Goal: Task Accomplishment & Management: Complete application form

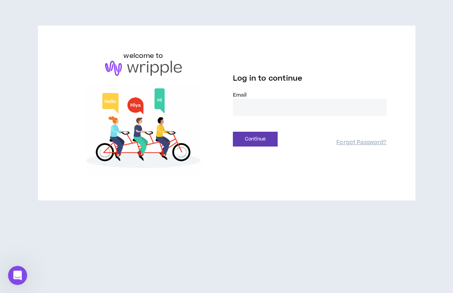
click at [275, 104] on input "email" at bounding box center [310, 107] width 154 height 17
type input "**********"
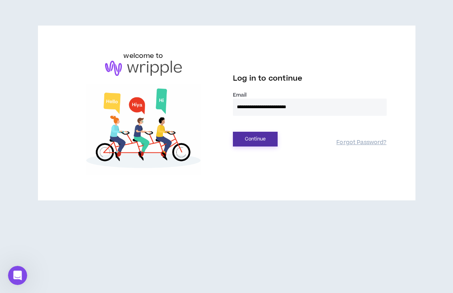
click at [277, 137] on button "Continue" at bounding box center [255, 139] width 45 height 15
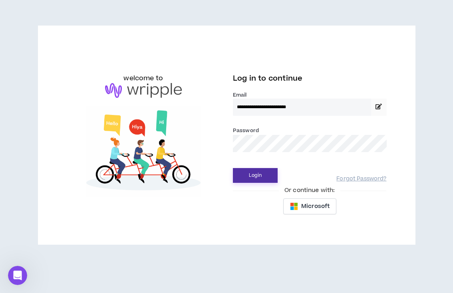
click at [250, 175] on button "Login" at bounding box center [255, 175] width 45 height 15
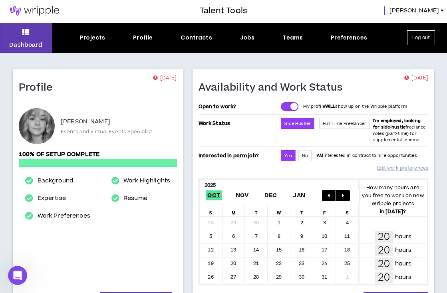
scroll to position [2, 0]
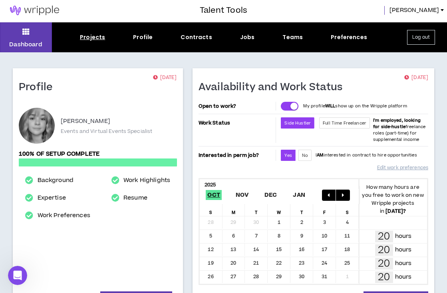
click at [103, 40] on div "Projects" at bounding box center [92, 37] width 25 height 8
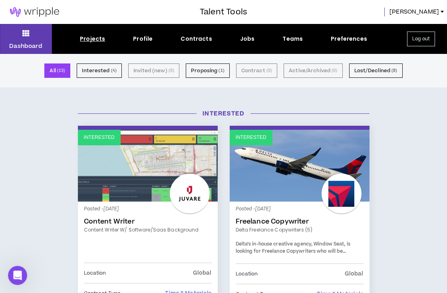
click at [65, 70] on small "( 13 )" at bounding box center [61, 70] width 8 height 7
click at [41, 42] on button "Dashboard" at bounding box center [26, 39] width 52 height 30
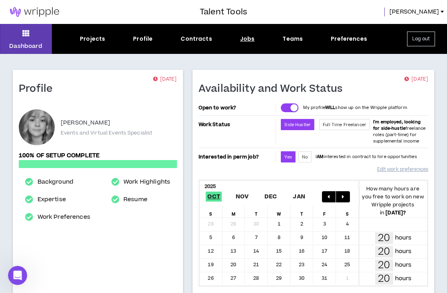
click at [252, 42] on div "Jobs" at bounding box center [247, 39] width 15 height 8
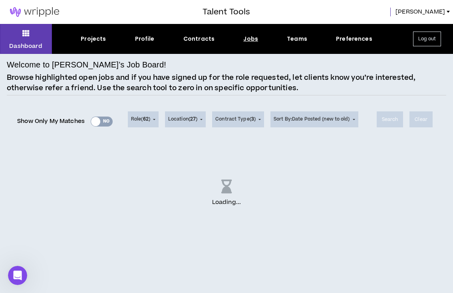
click at [94, 122] on div "Show Only My Matches Yes No" at bounding box center [64, 121] width 95 height 12
click at [105, 114] on div "Show Only My Matches Yes No" at bounding box center [64, 119] width 95 height 32
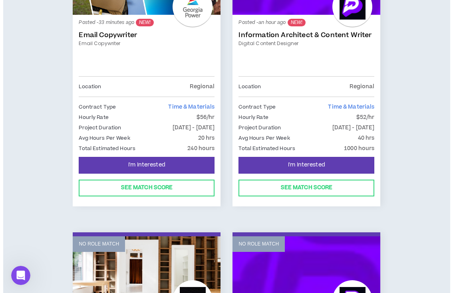
scroll to position [230, 0]
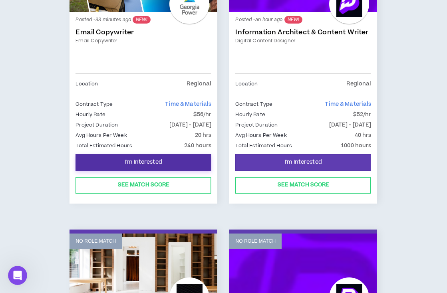
click at [160, 166] on span "I'm Interested" at bounding box center [143, 162] width 37 height 8
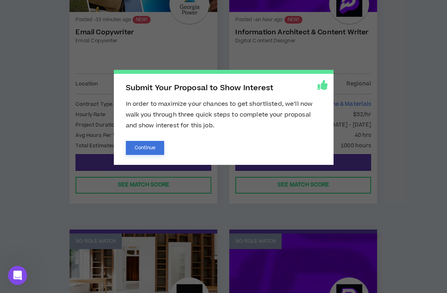
click at [135, 150] on button "Continue" at bounding box center [145, 148] width 39 height 14
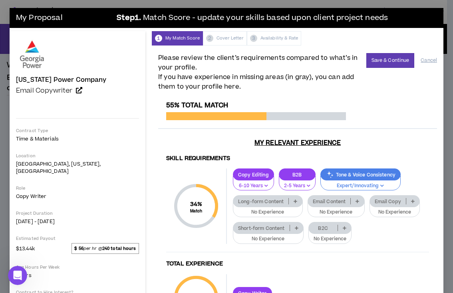
click at [411, 201] on icon at bounding box center [413, 201] width 4 height 4
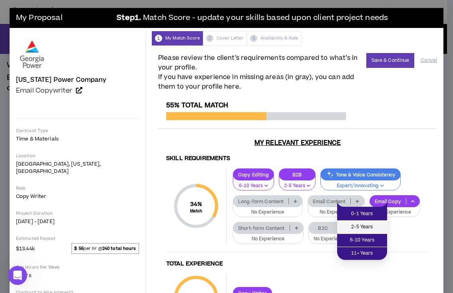
click at [380, 229] on span "2-5 Years" at bounding box center [362, 227] width 40 height 9
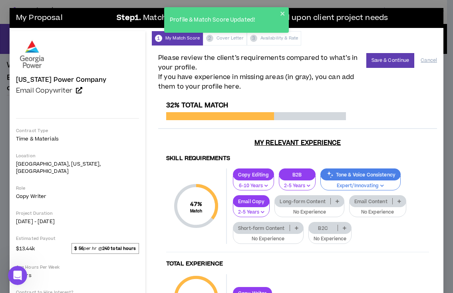
click at [392, 201] on p at bounding box center [398, 201] width 13 height 6
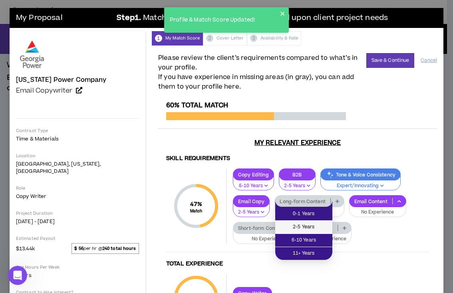
click at [315, 221] on li "2-5 Years" at bounding box center [303, 227] width 57 height 13
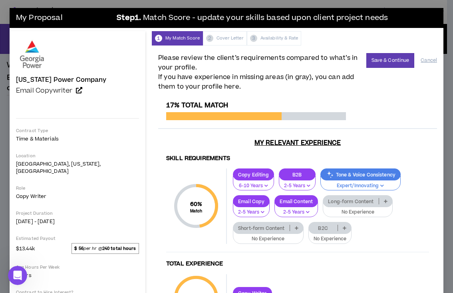
click at [303, 225] on p at bounding box center [296, 228] width 13 height 6
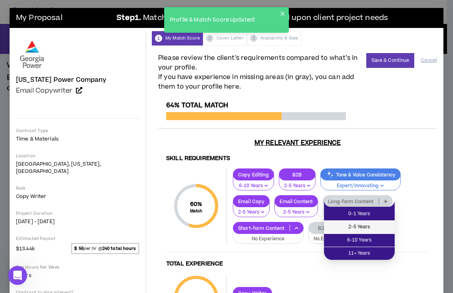
click at [386, 228] on span "2-5 Years" at bounding box center [359, 227] width 61 height 9
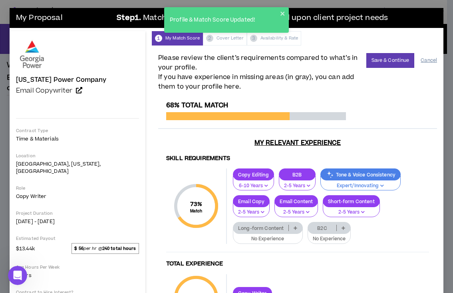
click at [424, 61] on button "Cancel" at bounding box center [428, 60] width 16 height 14
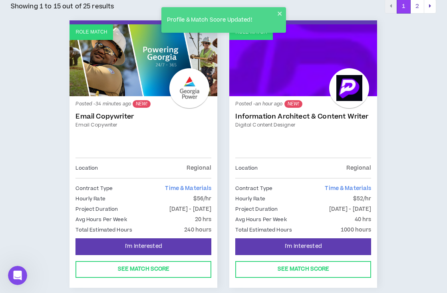
scroll to position [171, 0]
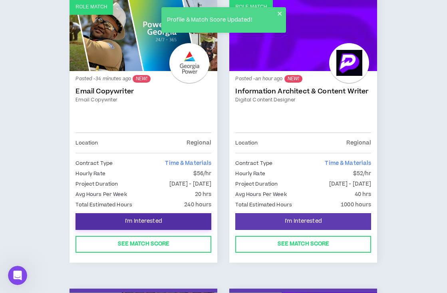
click at [181, 230] on button "I'm Interested" at bounding box center [143, 221] width 136 height 17
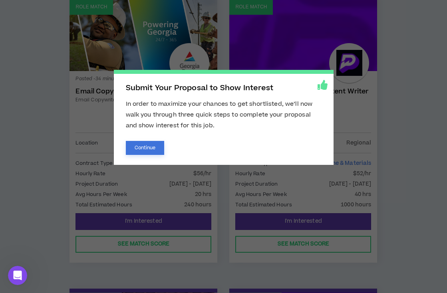
click at [139, 154] on button "Continue" at bounding box center [145, 148] width 39 height 14
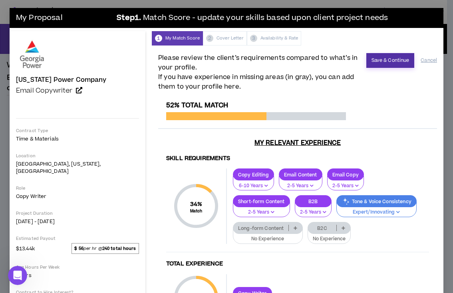
click at [400, 54] on button "Save & Continue" at bounding box center [390, 60] width 48 height 15
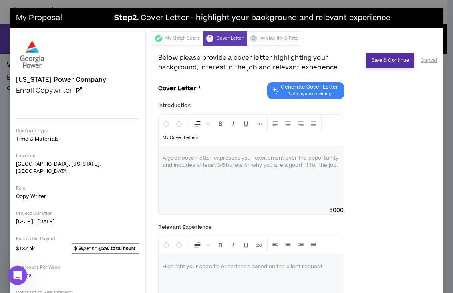
click at [400, 59] on button "Save & Continue" at bounding box center [390, 60] width 48 height 15
click at [320, 88] on span "Generate Cover Letter" at bounding box center [309, 87] width 57 height 6
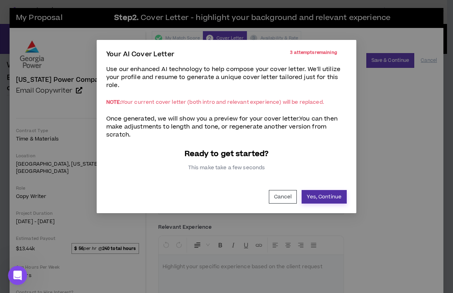
click at [323, 201] on button "Yes, Continue" at bounding box center [323, 197] width 45 height 14
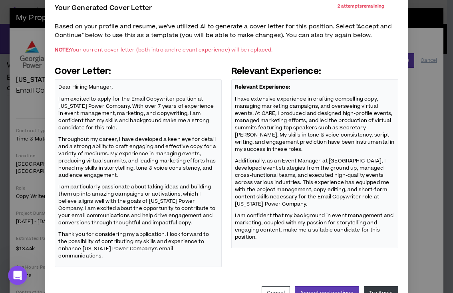
scroll to position [65, 0]
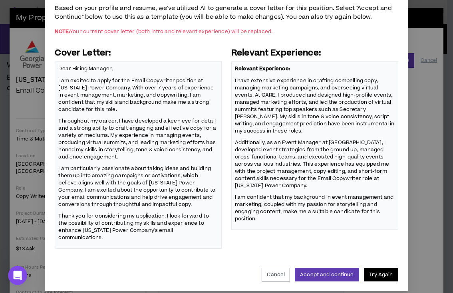
click at [371, 269] on button "Try Again" at bounding box center [381, 275] width 34 height 14
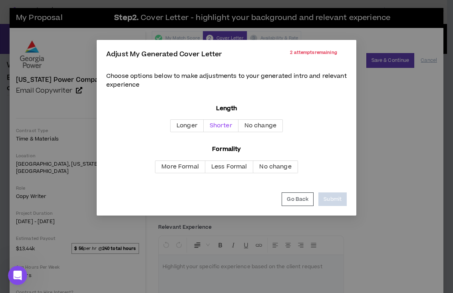
click at [212, 122] on span "Shorter" at bounding box center [221, 125] width 22 height 8
click at [209, 164] on label "Less Formal" at bounding box center [229, 166] width 48 height 13
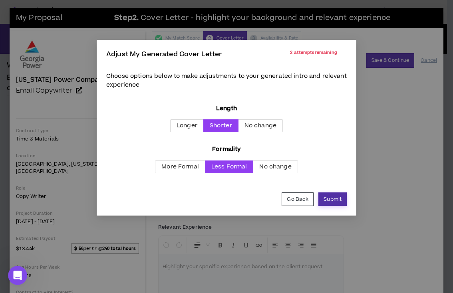
click at [324, 201] on button "Submit" at bounding box center [332, 199] width 28 height 14
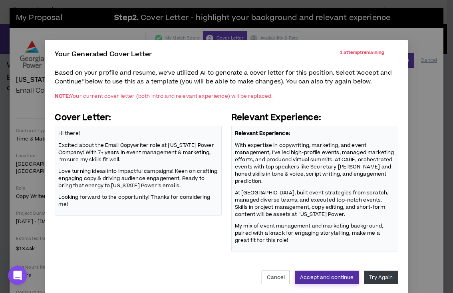
click at [333, 278] on button "Accept and continue" at bounding box center [327, 278] width 64 height 14
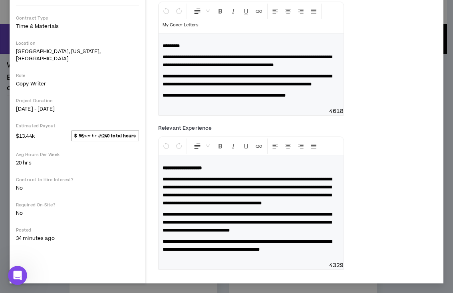
scroll to position [129, 0]
click at [319, 55] on span "**********" at bounding box center [246, 61] width 169 height 13
click at [321, 55] on span "**********" at bounding box center [246, 61] width 169 height 13
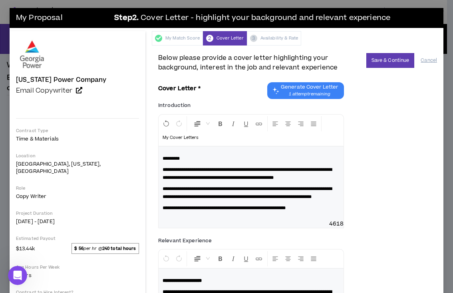
scroll to position [2, 0]
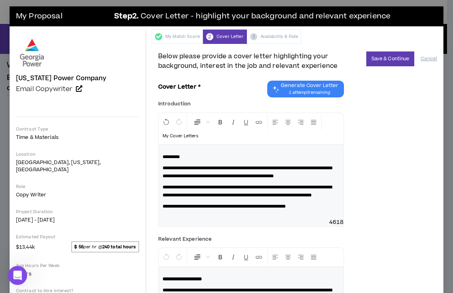
click at [162, 186] on span "**********" at bounding box center [246, 191] width 169 height 13
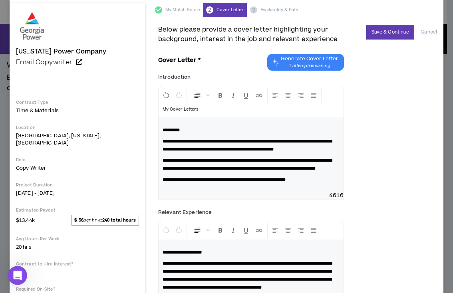
scroll to position [43, 0]
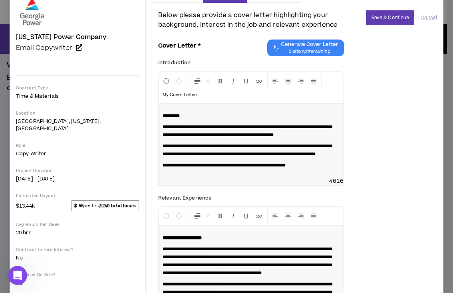
click at [298, 168] on div "**********" at bounding box center [250, 140] width 185 height 73
click at [303, 169] on p "**********" at bounding box center [250, 165] width 177 height 8
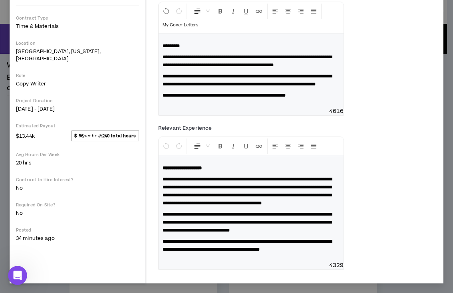
scroll to position [0, 0]
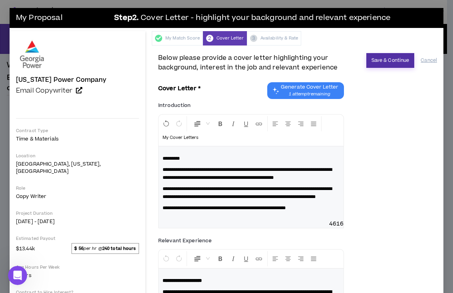
click at [368, 54] on button "Save & Continue" at bounding box center [390, 60] width 48 height 15
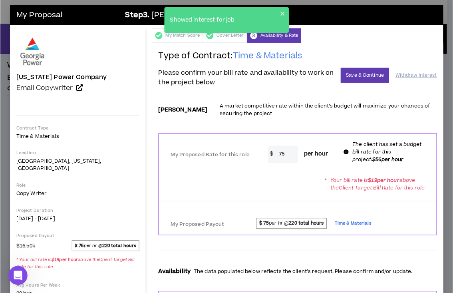
scroll to position [3, 0]
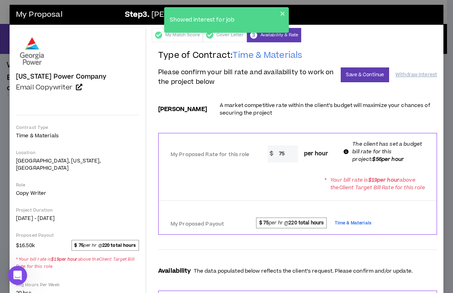
click at [286, 153] on input "75" at bounding box center [286, 153] width 23 height 17
type input "7"
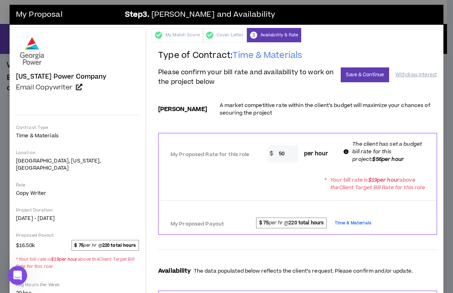
type input "50"
click at [297, 175] on div "* Your bill rate is $ 19 per hour above the Client Target Bill Rate for this ro…" at bounding box center [297, 183] width 278 height 22
click at [346, 73] on button "Save & Continue" at bounding box center [365, 74] width 48 height 15
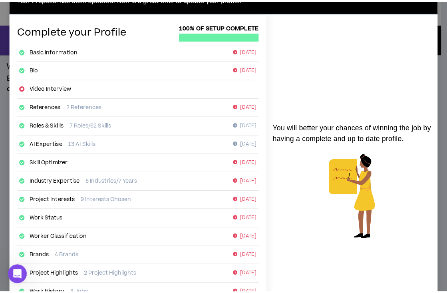
scroll to position [127, 0]
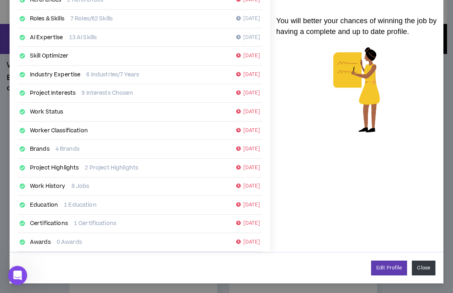
click at [415, 270] on button "Close" at bounding box center [424, 267] width 24 height 15
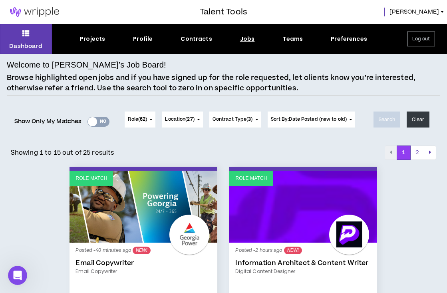
click at [109, 117] on div "Yes No" at bounding box center [98, 122] width 22 height 10
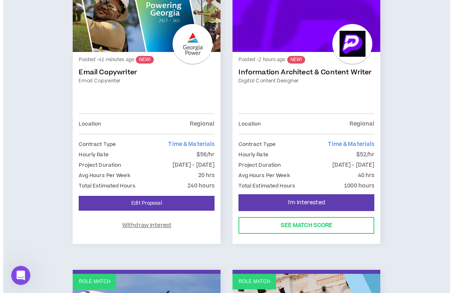
scroll to position [168, 0]
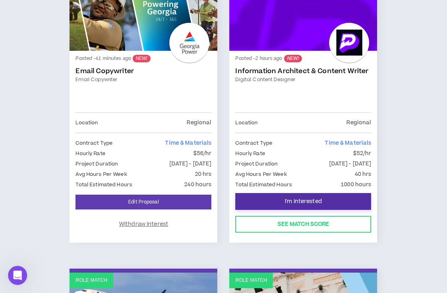
click at [275, 210] on button "I'm Interested" at bounding box center [303, 201] width 136 height 17
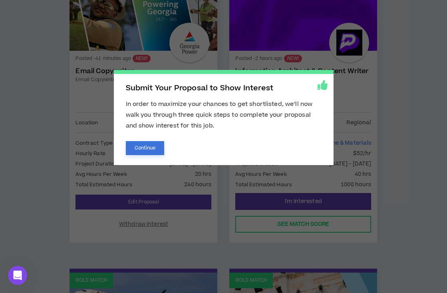
click at [150, 152] on button "Continue" at bounding box center [145, 148] width 39 height 14
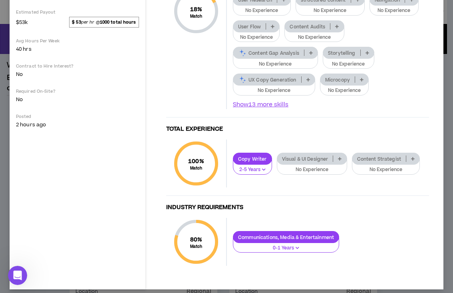
scroll to position [254, 0]
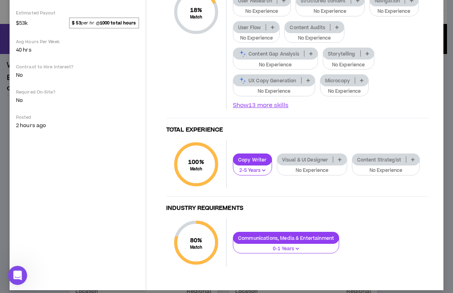
click at [299, 247] on icon "button" at bounding box center [297, 248] width 4 height 4
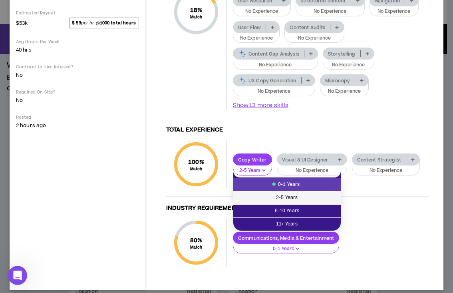
click at [300, 194] on span "2-5 Years" at bounding box center [287, 197] width 98 height 9
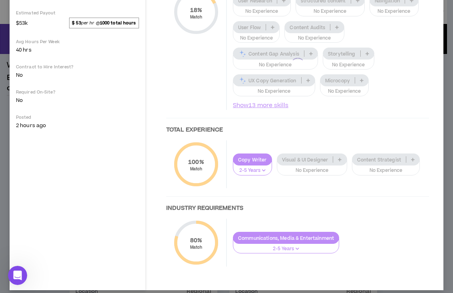
click at [300, 194] on div at bounding box center [297, 64] width 279 height 435
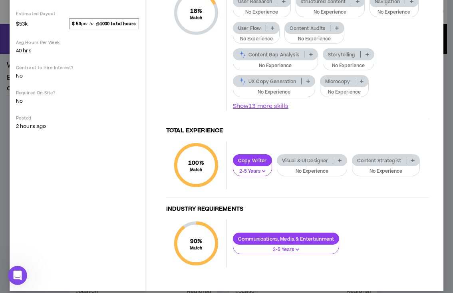
scroll to position [262, 0]
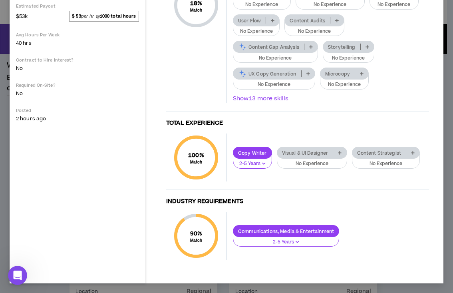
click at [8, 163] on div "My Proposal Step 1 . Match Score - update your skills based upon client project…" at bounding box center [226, 146] width 453 height 293
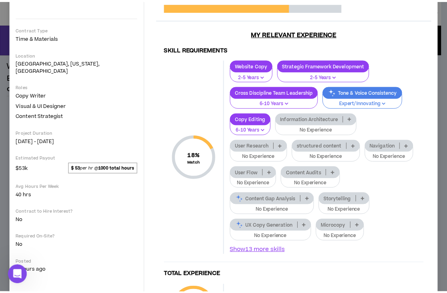
scroll to position [0, 0]
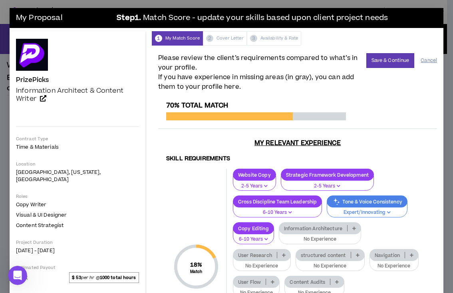
click at [420, 59] on button "Cancel" at bounding box center [428, 60] width 16 height 14
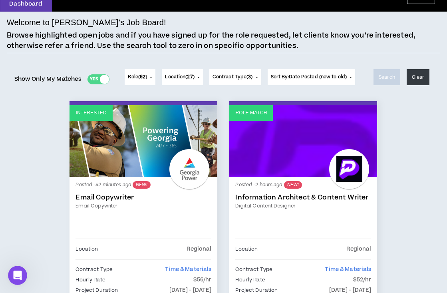
scroll to position [156, 0]
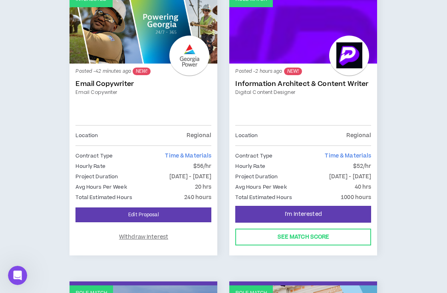
click at [278, 122] on div "Posted - 2 hours ago NEW! Information Architect & Content Writer Digital Conten…" at bounding box center [303, 96] width 136 height 55
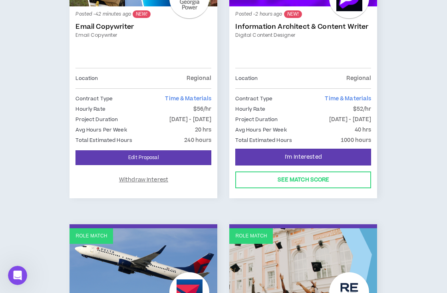
scroll to position [245, 0]
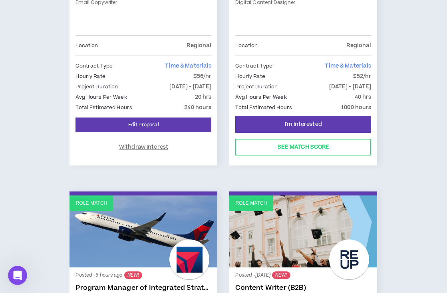
click at [263, 81] on p "Hourly Rate" at bounding box center [250, 76] width 30 height 9
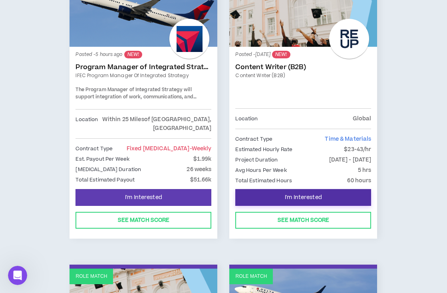
scroll to position [476, 0]
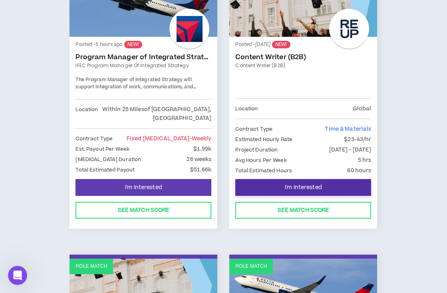
click at [319, 191] on span "I'm Interested" at bounding box center [303, 188] width 37 height 8
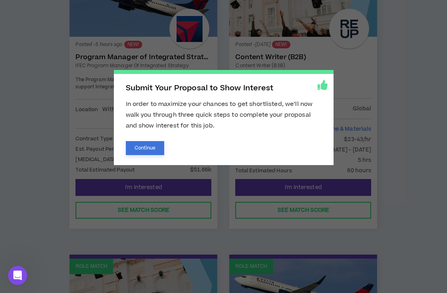
click at [158, 147] on button "Continue" at bounding box center [145, 148] width 39 height 14
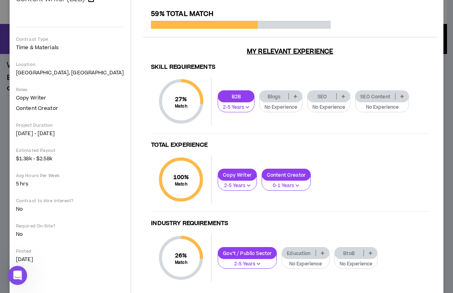
scroll to position [104, 0]
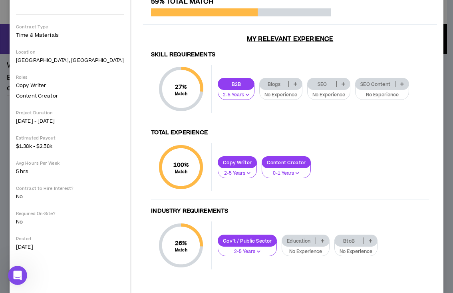
click at [6, 127] on div "My Proposal Step 1 . Match Score - update your skills based upon client project…" at bounding box center [226, 146] width 453 height 293
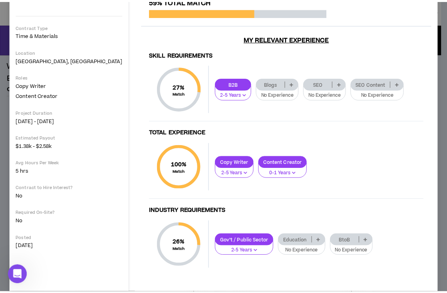
scroll to position [0, 0]
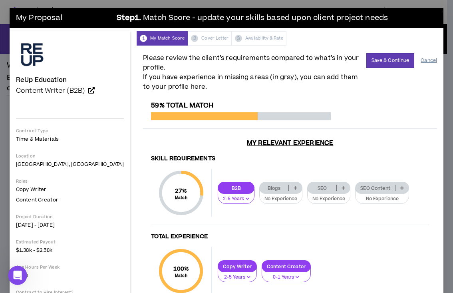
click at [423, 63] on button "Cancel" at bounding box center [428, 60] width 16 height 14
